Goal: Transaction & Acquisition: Book appointment/travel/reservation

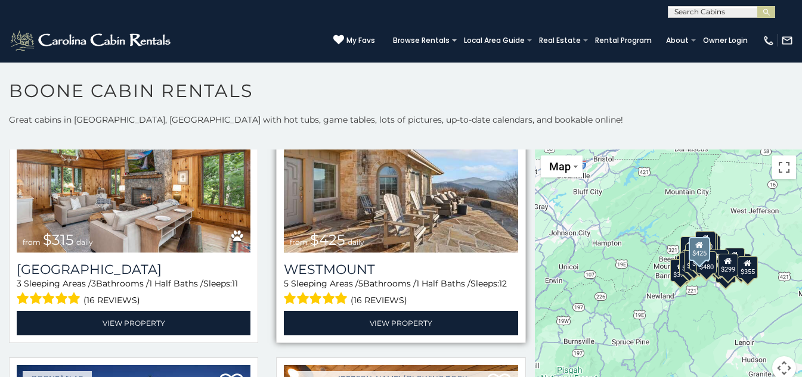
scroll to position [298, 0]
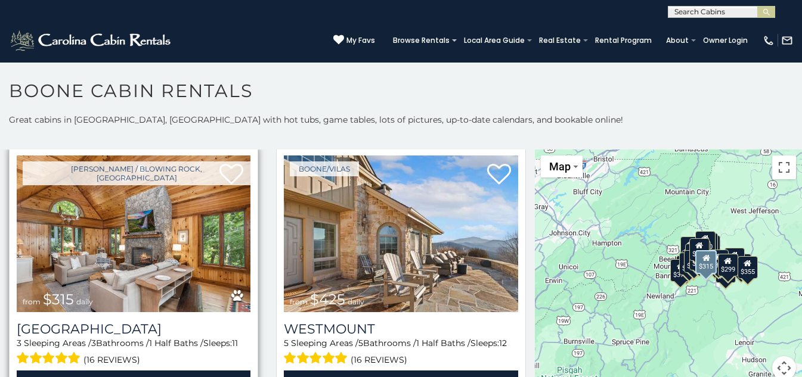
click at [181, 230] on img at bounding box center [134, 234] width 234 height 157
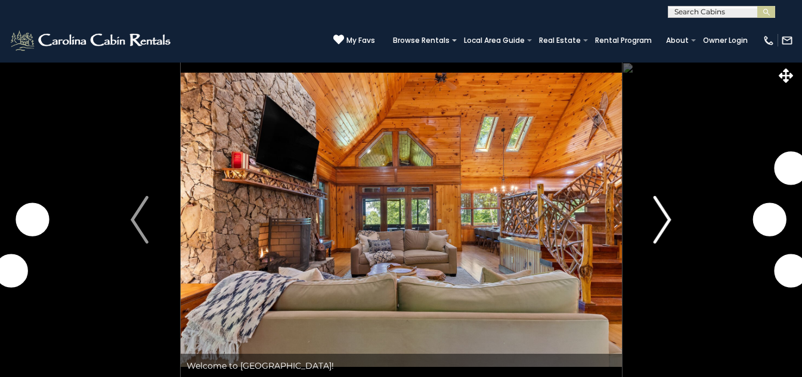
click at [651, 219] on button "Next" at bounding box center [662, 220] width 82 height 316
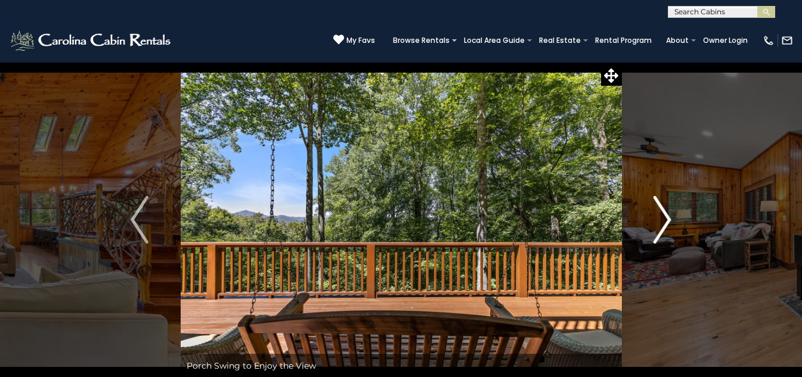
click at [659, 247] on button "Next" at bounding box center [662, 220] width 82 height 316
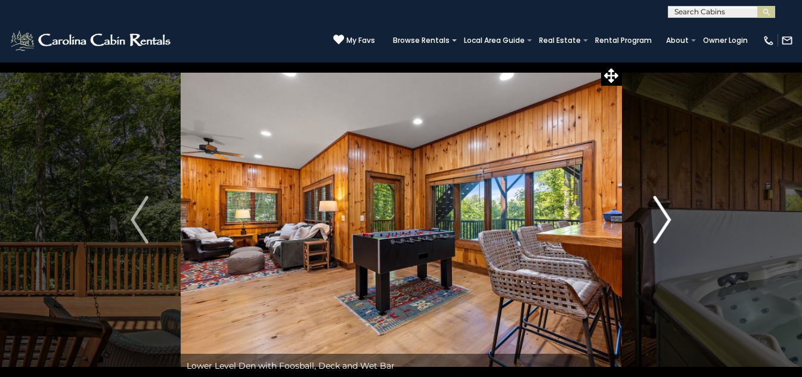
click at [665, 221] on img "Next" at bounding box center [662, 220] width 18 height 48
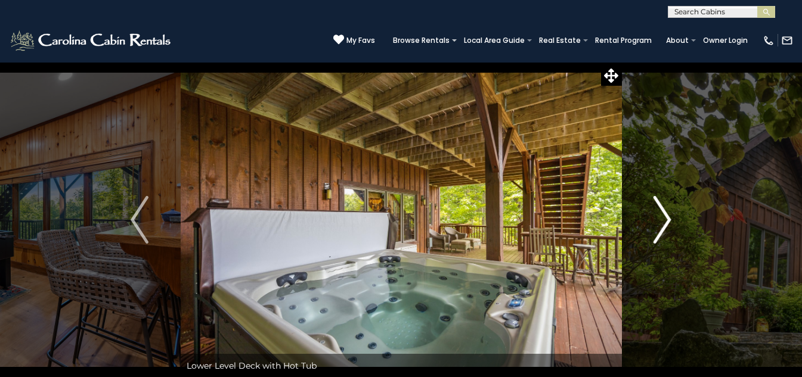
click at [665, 221] on img "Next" at bounding box center [662, 220] width 18 height 48
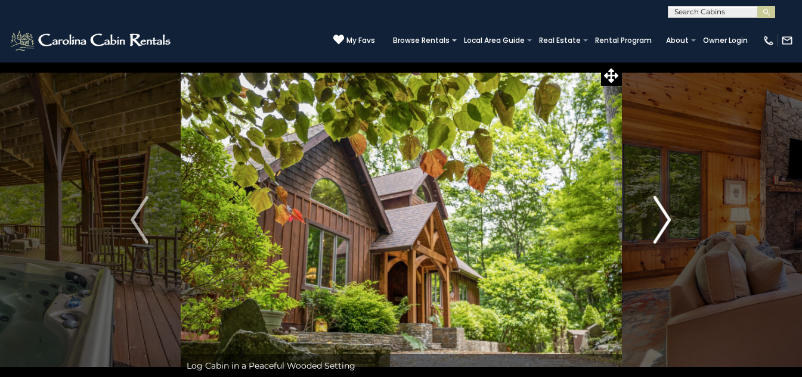
click at [665, 221] on img "Next" at bounding box center [662, 220] width 18 height 48
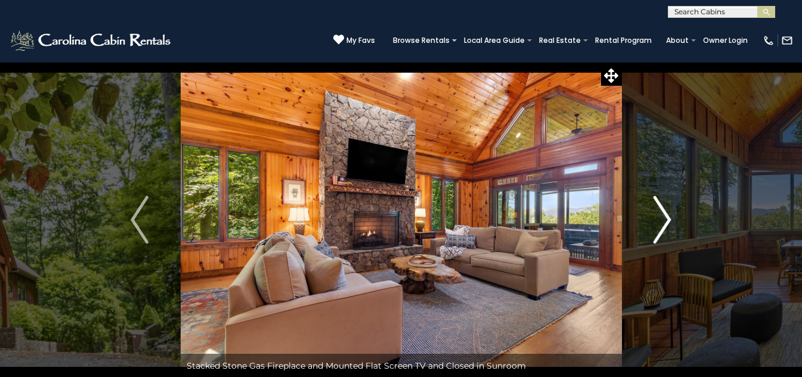
click at [665, 221] on img "Next" at bounding box center [662, 220] width 18 height 48
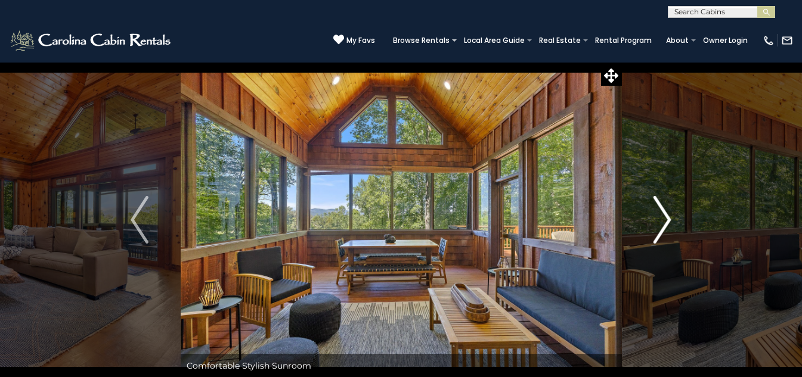
click at [665, 221] on img "Next" at bounding box center [662, 220] width 18 height 48
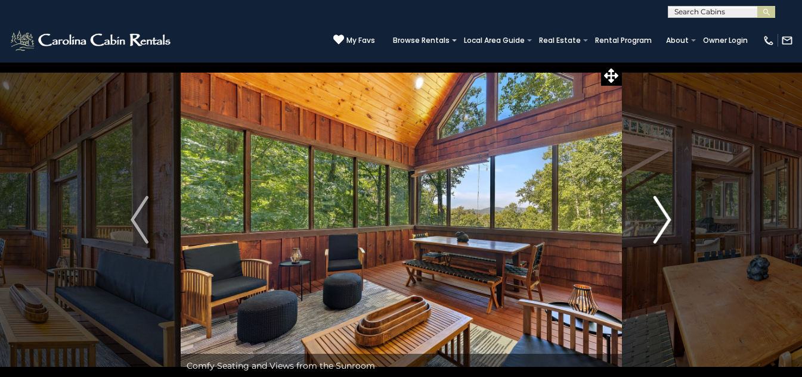
click at [665, 221] on img "Next" at bounding box center [662, 220] width 18 height 48
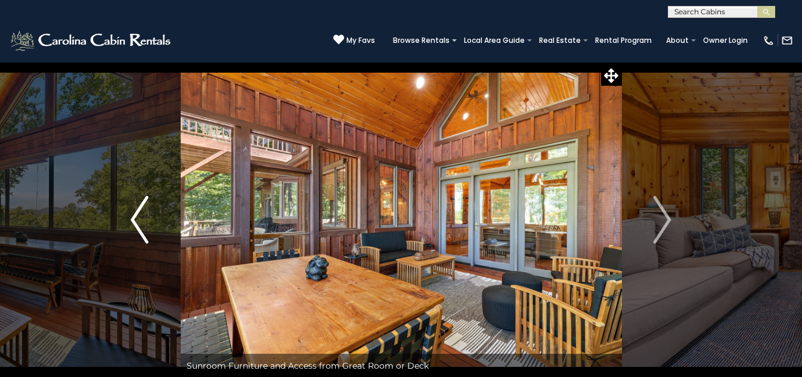
click at [137, 228] on img "Previous" at bounding box center [140, 220] width 18 height 48
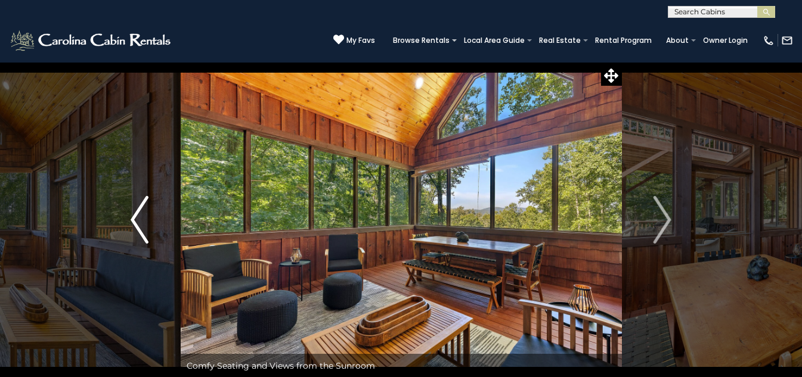
click at [137, 228] on img "Previous" at bounding box center [140, 220] width 18 height 48
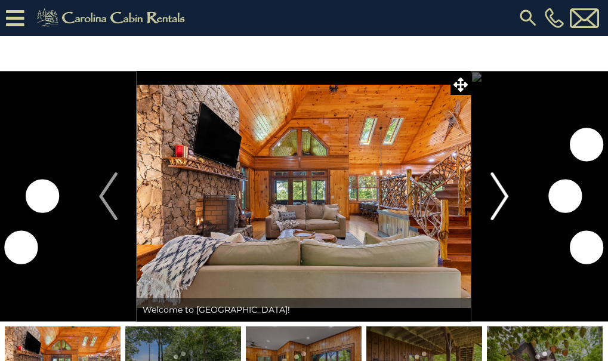
click at [507, 199] on img "Next" at bounding box center [499, 196] width 18 height 48
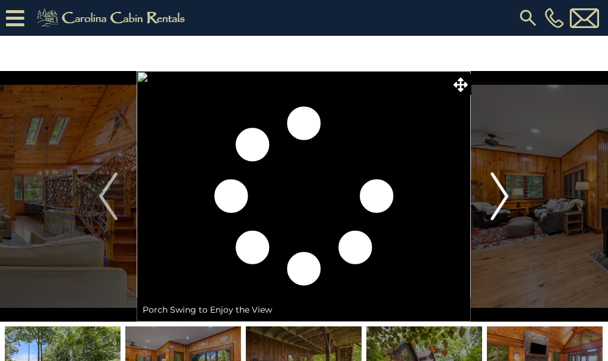
click at [501, 198] on img "Next" at bounding box center [499, 196] width 18 height 48
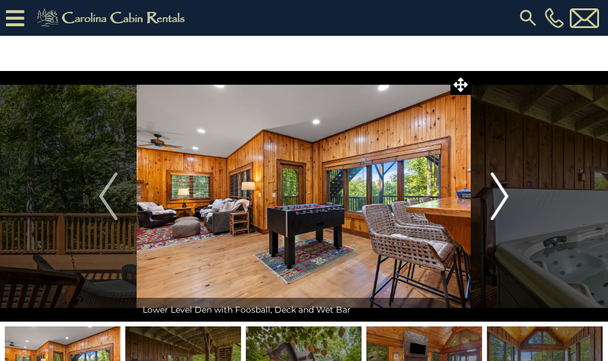
click at [501, 198] on img "Next" at bounding box center [499, 196] width 18 height 48
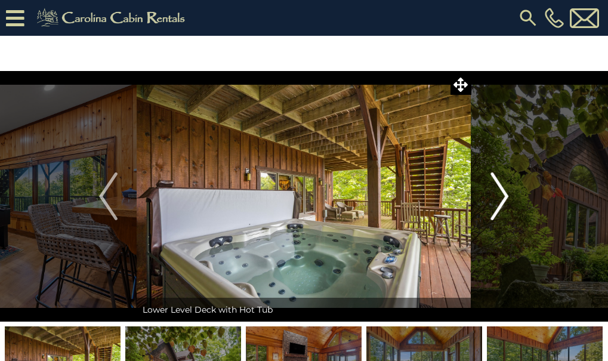
click at [501, 198] on img "Next" at bounding box center [499, 196] width 18 height 48
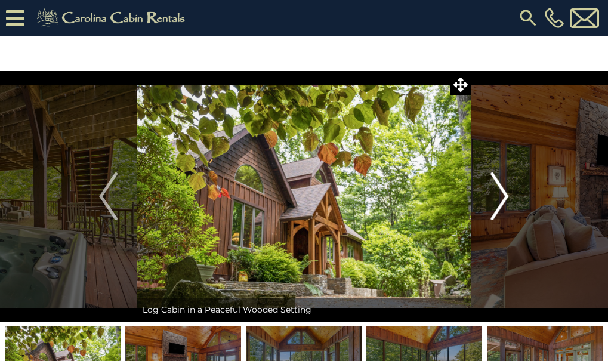
click at [501, 198] on img "Next" at bounding box center [499, 196] width 18 height 48
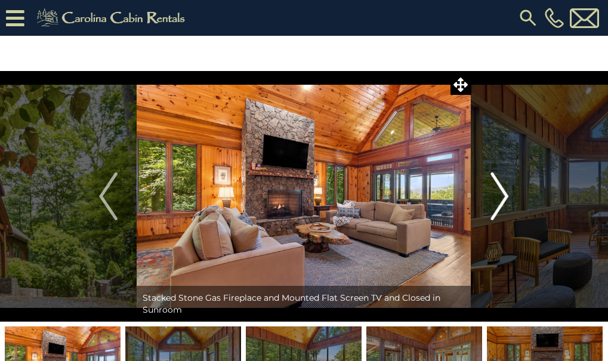
click at [501, 198] on img "Next" at bounding box center [499, 196] width 18 height 48
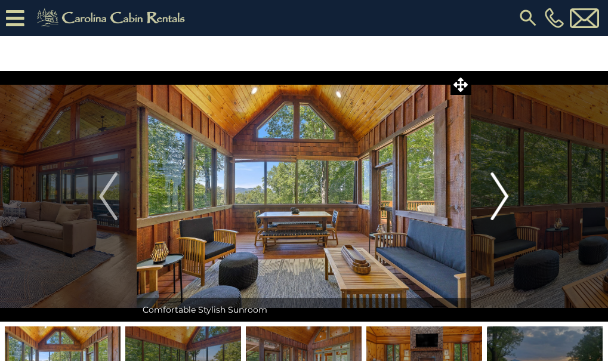
click at [501, 198] on img "Next" at bounding box center [499, 196] width 18 height 48
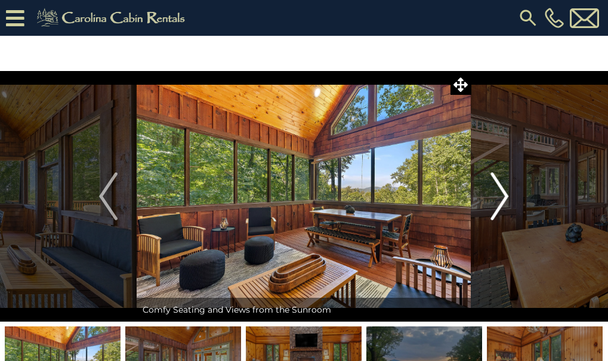
click at [501, 198] on img "Next" at bounding box center [499, 196] width 18 height 48
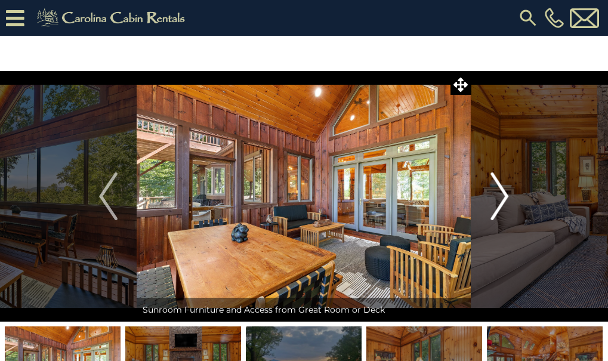
click at [500, 197] on img "Next" at bounding box center [499, 196] width 18 height 48
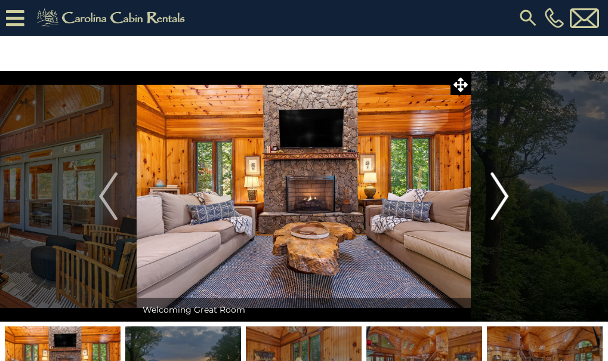
click at [500, 197] on img "Next" at bounding box center [499, 196] width 18 height 48
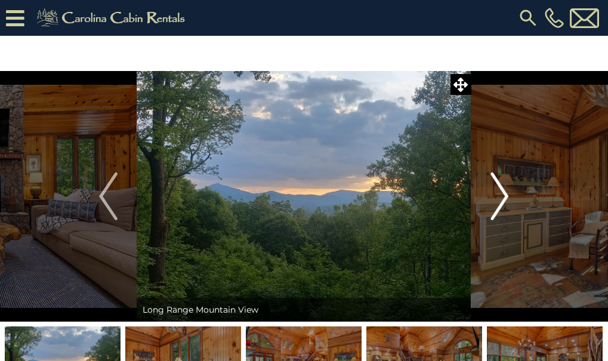
click at [500, 197] on img "Next" at bounding box center [499, 196] width 18 height 48
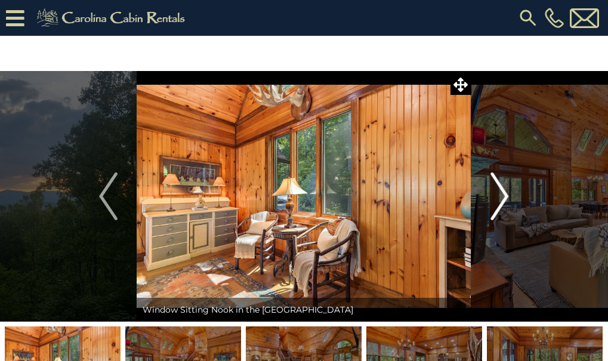
click at [499, 197] on img "Next" at bounding box center [499, 196] width 18 height 48
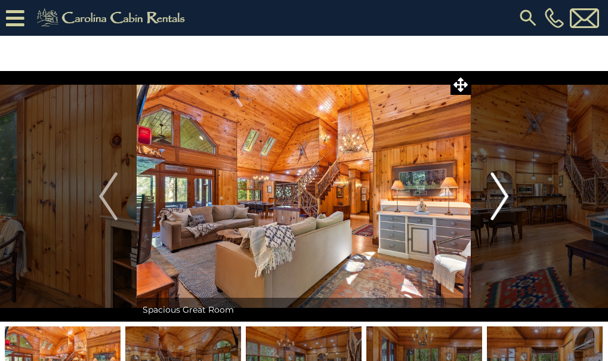
click at [499, 197] on img "Next" at bounding box center [499, 196] width 18 height 48
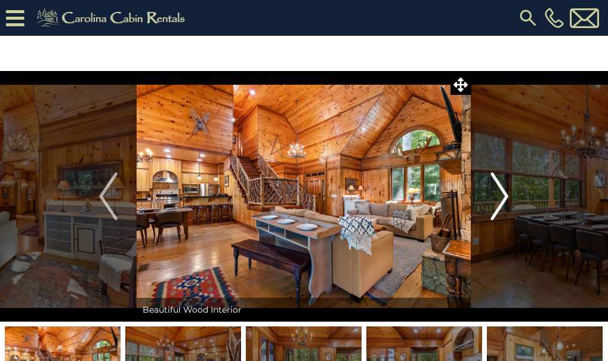
click at [499, 197] on img "Next" at bounding box center [499, 196] width 18 height 48
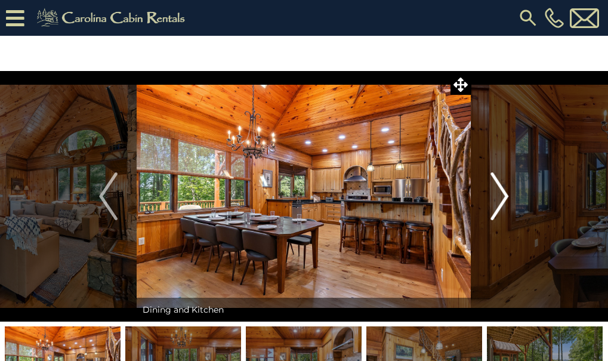
click at [499, 197] on img "Next" at bounding box center [499, 196] width 18 height 48
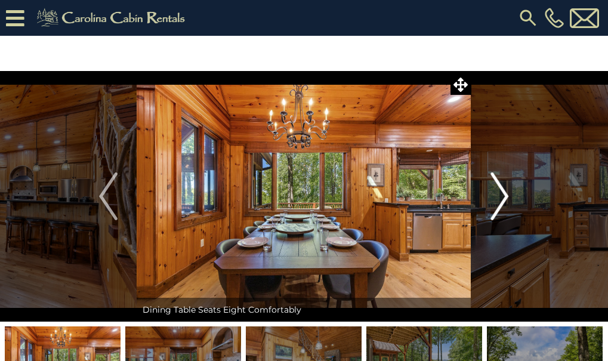
click at [499, 197] on img "Next" at bounding box center [499, 196] width 18 height 48
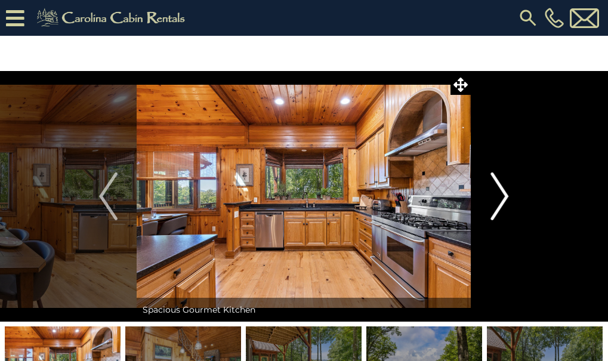
click at [499, 197] on img "Next" at bounding box center [499, 196] width 18 height 48
